Goal: Task Accomplishment & Management: Complete application form

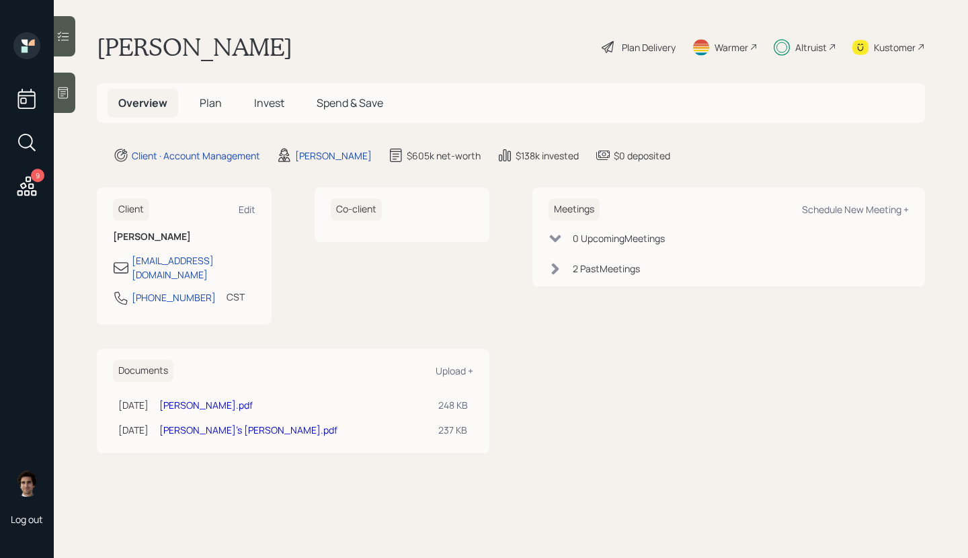
click at [217, 108] on span "Plan" at bounding box center [211, 102] width 22 height 15
